Goal: Obtain resource: Download file/media

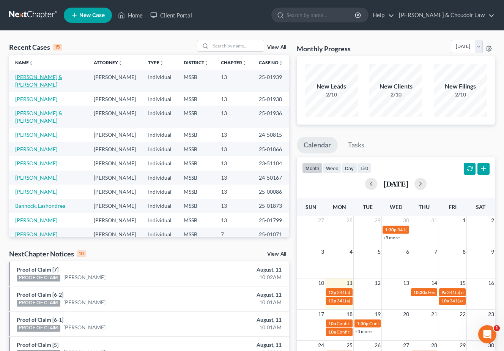
click at [41, 78] on link "[PERSON_NAME] & [PERSON_NAME]" at bounding box center [38, 81] width 47 height 14
click at [45, 110] on link "[PERSON_NAME] & [PERSON_NAME]" at bounding box center [38, 117] width 47 height 14
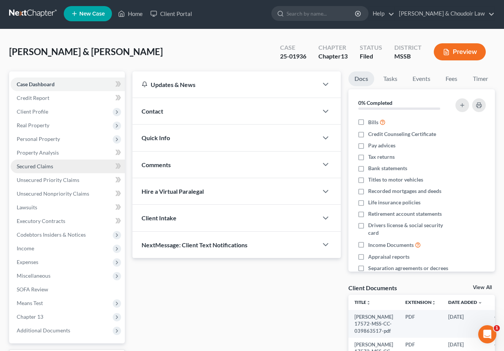
scroll to position [2, 0]
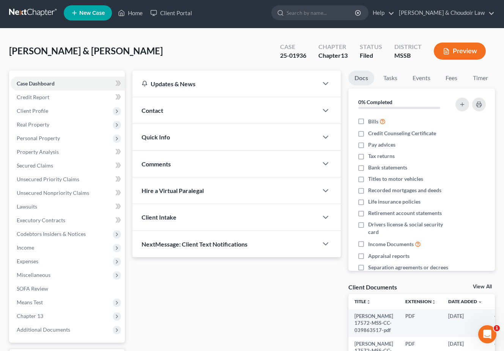
click at [458, 54] on button "Preview" at bounding box center [460, 51] width 52 height 17
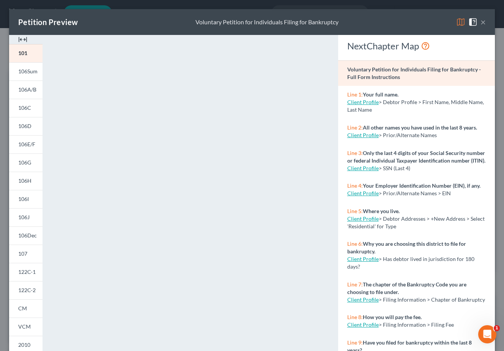
click at [483, 22] on button "×" at bounding box center [482, 21] width 5 height 9
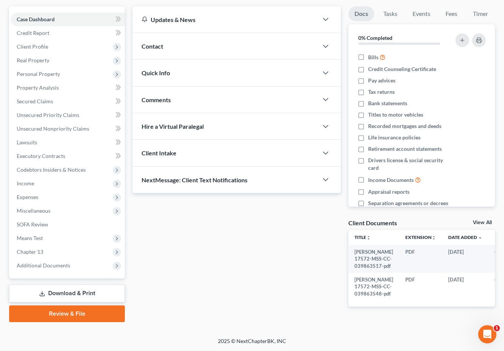
scroll to position [106, 0]
click at [54, 284] on link "Download & Print" at bounding box center [67, 293] width 116 height 18
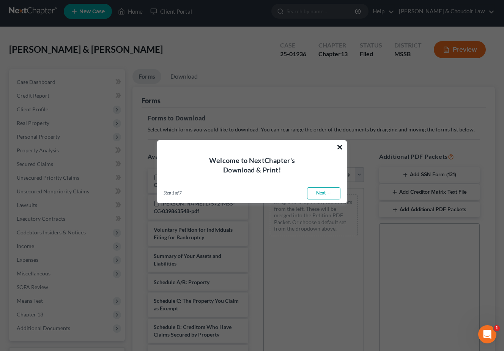
scroll to position [4, 0]
click at [339, 150] on button "×" at bounding box center [339, 147] width 7 height 12
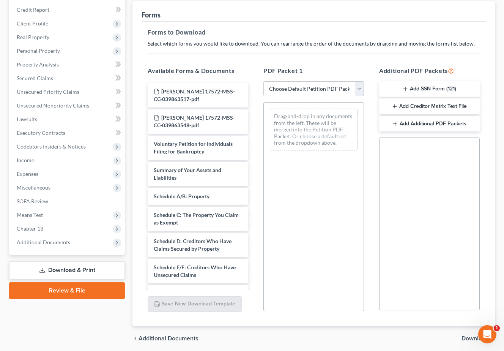
scroll to position [0, 0]
click at [409, 91] on button "Add SSN Form (121)" at bounding box center [429, 89] width 101 height 16
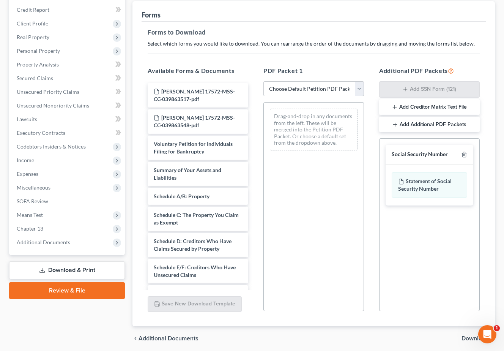
scroll to position [90, 0]
